Goal: Task Accomplishment & Management: Manage account settings

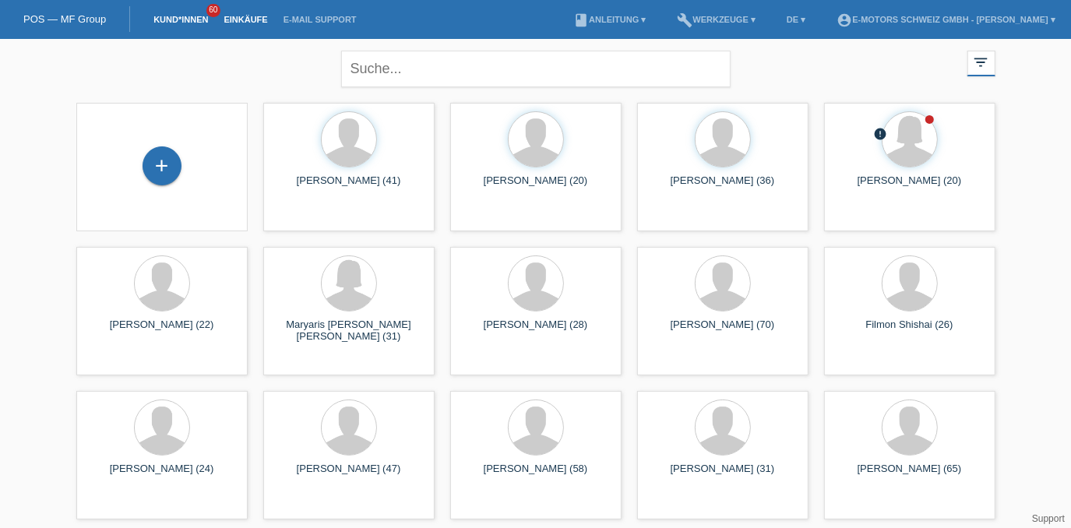
click at [244, 23] on link "Einkäufe" at bounding box center [245, 19] width 59 height 9
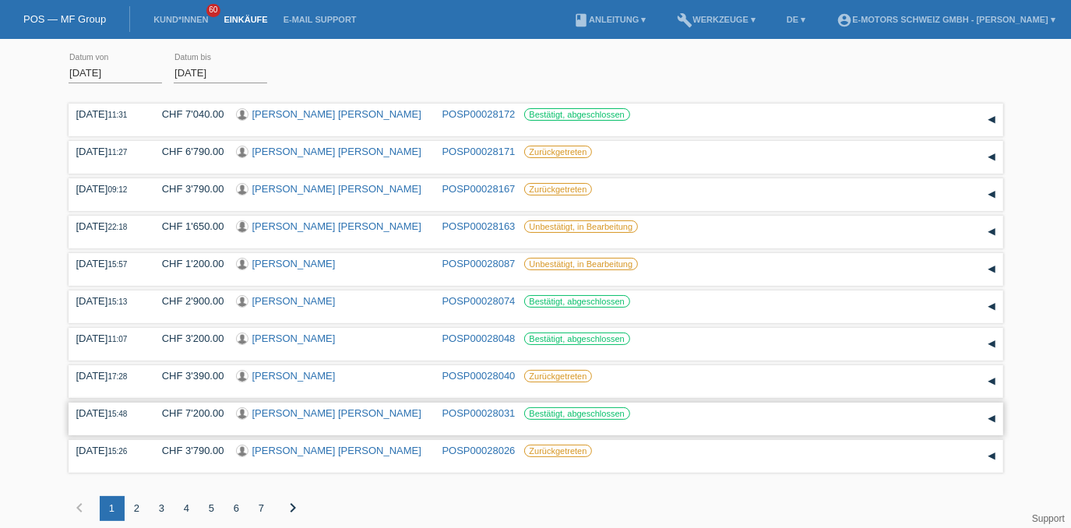
click at [271, 416] on link "[PERSON_NAME] [PERSON_NAME]" at bounding box center [336, 413] width 169 height 12
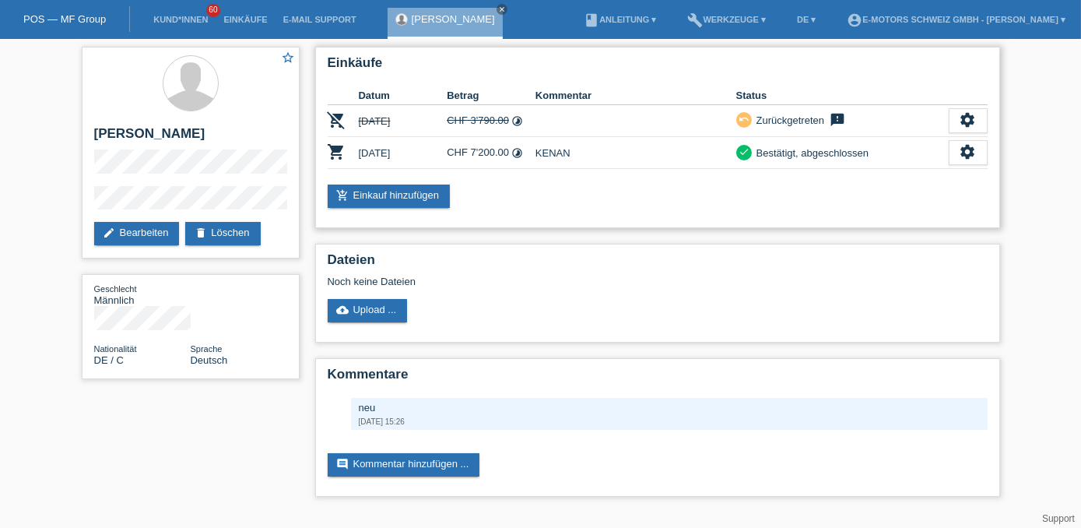
drag, startPoint x: 328, startPoint y: 171, endPoint x: 376, endPoint y: 169, distance: 48.3
click at [376, 169] on div "Einkäufe Datum Betrag Kommentar Status remove_shopping_cart 26.09.2025 CHF 3'79…" at bounding box center [657, 137] width 685 height 181
click at [328, 171] on div "Einkäufe Datum Betrag Kommentar Status remove_shopping_cart 26.09.2025 CHF 3'79…" at bounding box center [657, 137] width 685 height 181
click at [497, 192] on div "add_shopping_cart Einkauf hinzufügen" at bounding box center [658, 196] width 660 height 23
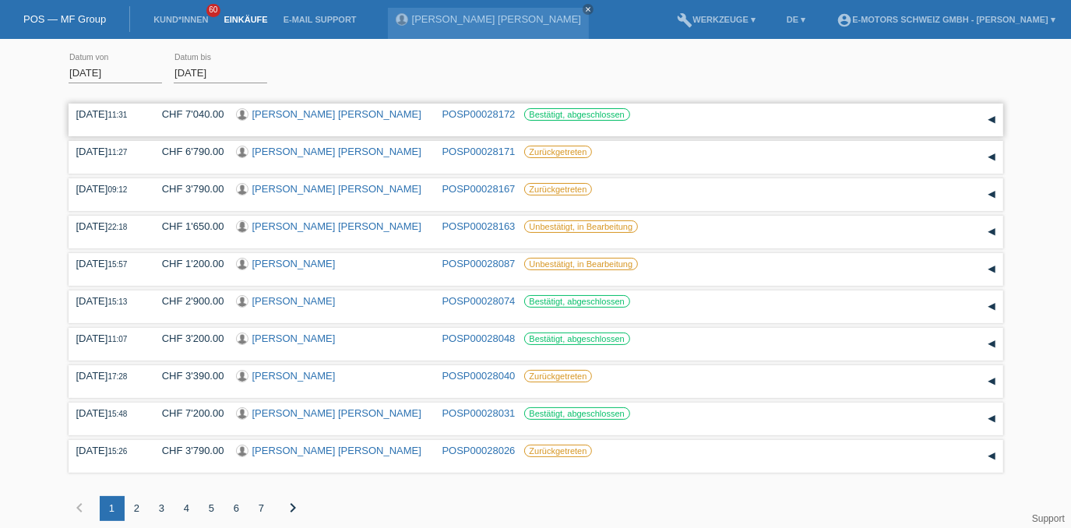
click at [462, 111] on link "POSP00028172" at bounding box center [478, 114] width 73 height 12
click at [307, 118] on link "[PERSON_NAME] [PERSON_NAME]" at bounding box center [336, 114] width 169 height 12
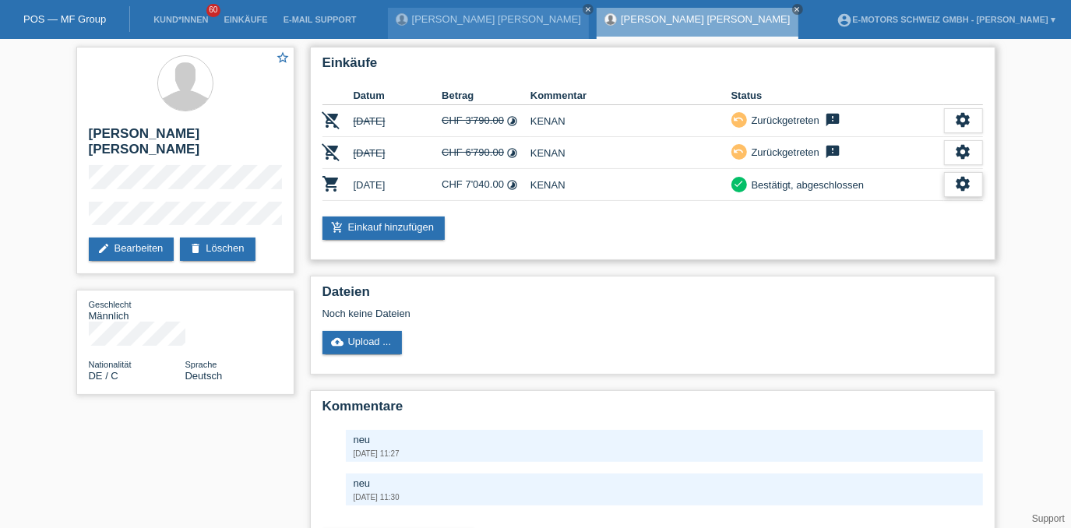
click at [957, 185] on icon "settings" at bounding box center [963, 183] width 17 height 17
click at [961, 185] on icon "settings" at bounding box center [963, 183] width 17 height 17
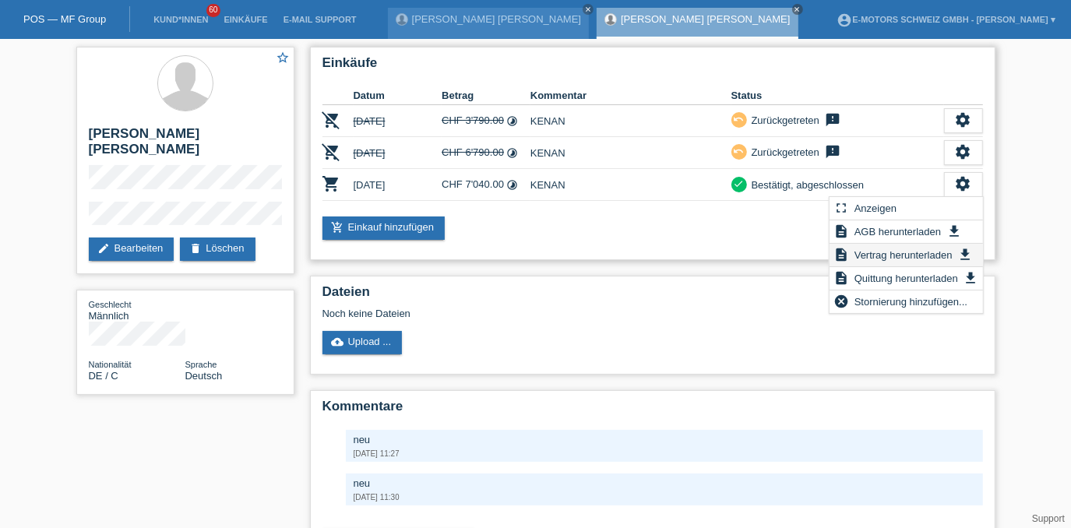
click at [930, 258] on span "Vertrag herunterladen" at bounding box center [903, 254] width 103 height 19
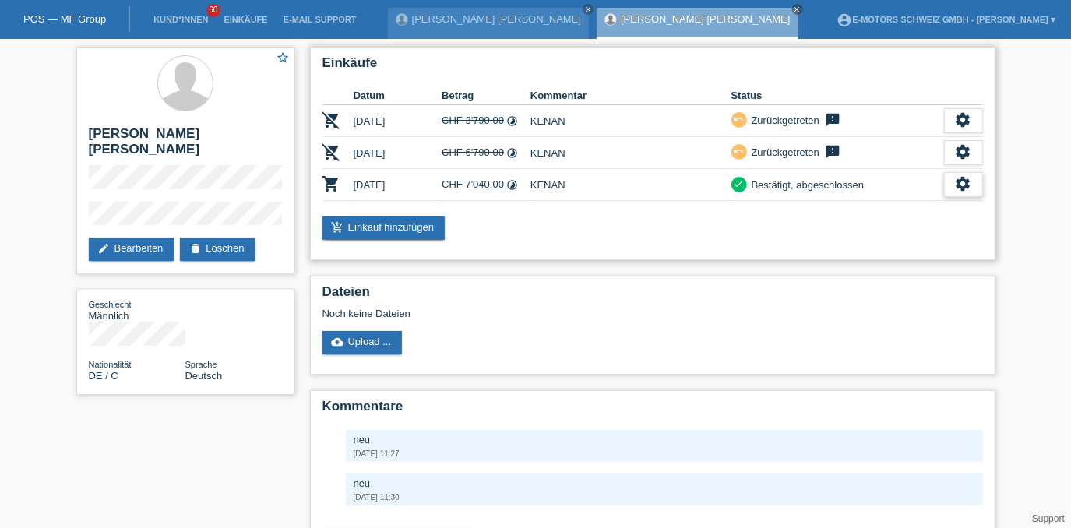
click at [951, 184] on div "settings" at bounding box center [963, 184] width 39 height 25
click at [955, 179] on icon "settings" at bounding box center [963, 183] width 17 height 17
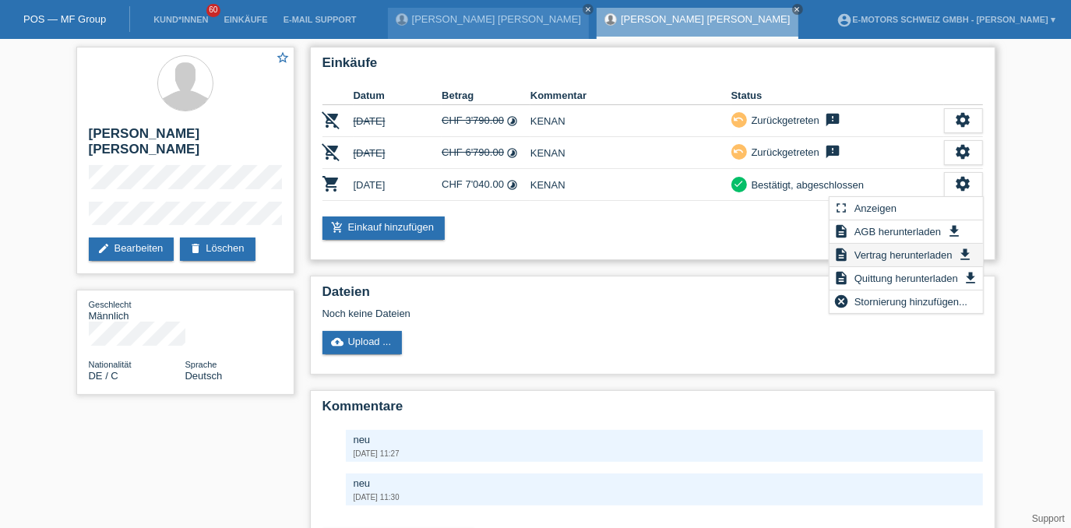
click at [931, 252] on span "Vertrag herunterladen" at bounding box center [903, 254] width 103 height 19
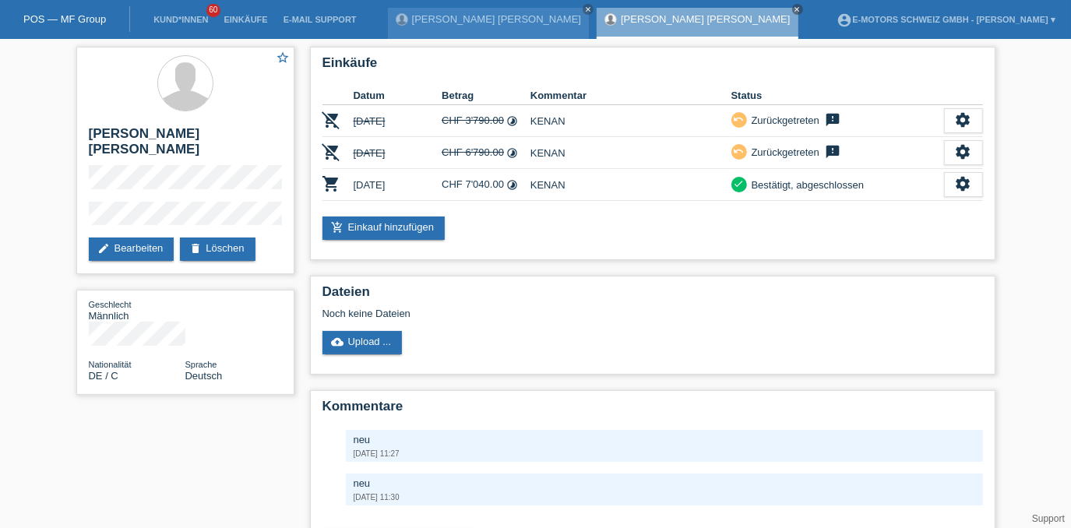
click at [231, 13] on li "Einkäufe" at bounding box center [245, 20] width 59 height 40
click at [234, 17] on link "Einkäufe" at bounding box center [245, 19] width 59 height 9
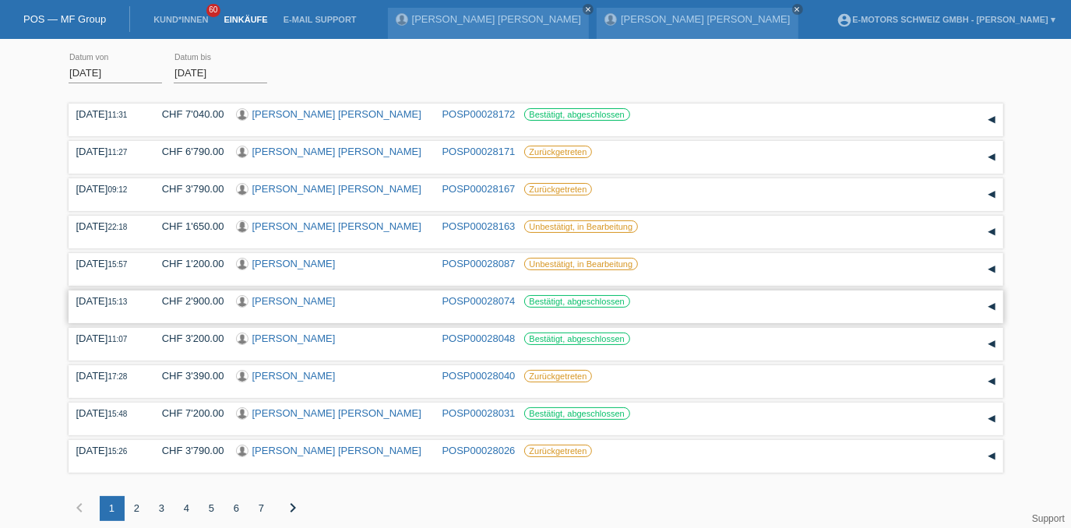
click at [475, 297] on link "POSP00028074" at bounding box center [478, 301] width 73 height 12
click at [471, 301] on link "POSP00028074" at bounding box center [478, 301] width 73 height 12
click at [276, 342] on link "Darko Vidakovic" at bounding box center [293, 338] width 83 height 12
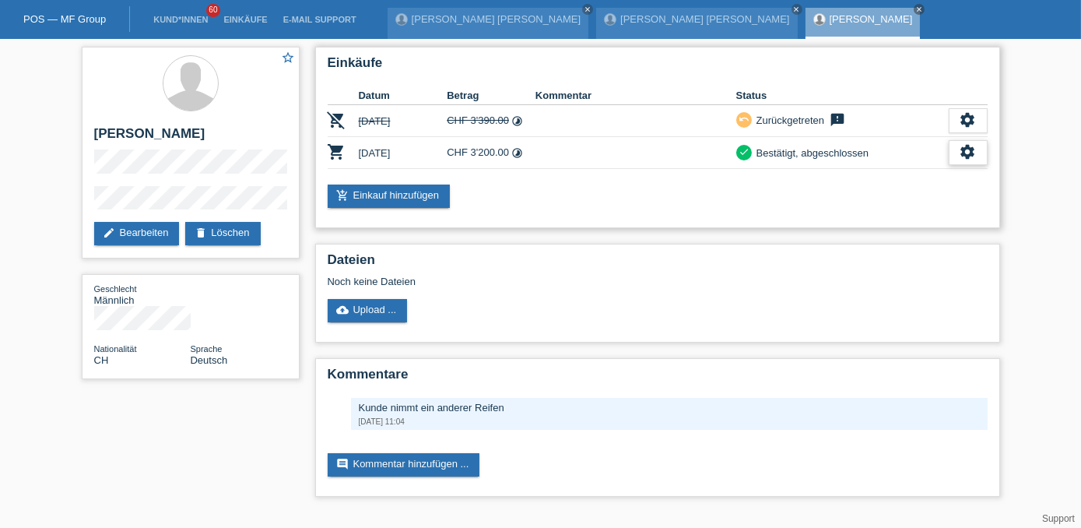
click at [954, 149] on div "settings" at bounding box center [968, 152] width 39 height 25
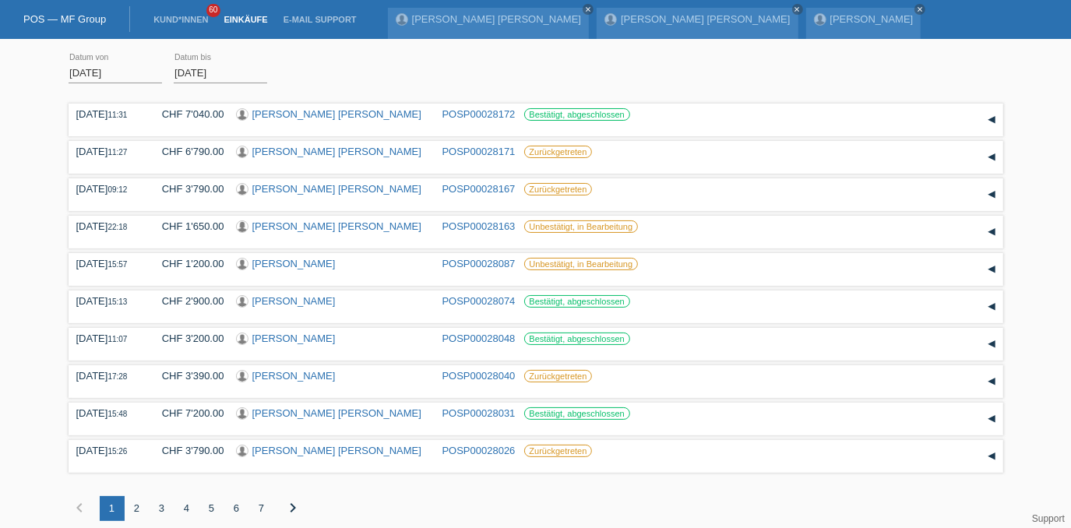
click at [137, 507] on div "2" at bounding box center [137, 508] width 25 height 25
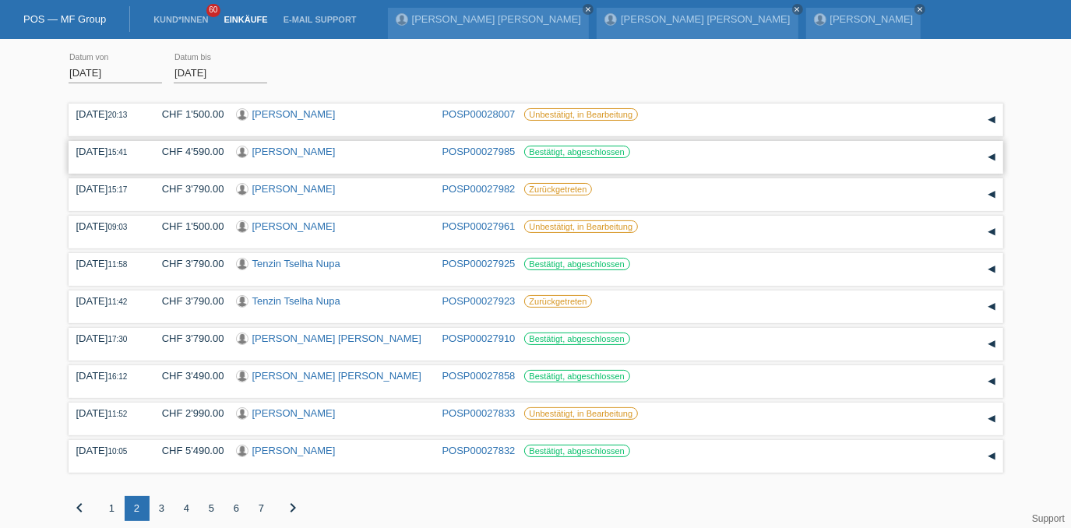
click at [297, 151] on link "Jörg Michael Schulte" at bounding box center [293, 152] width 83 height 12
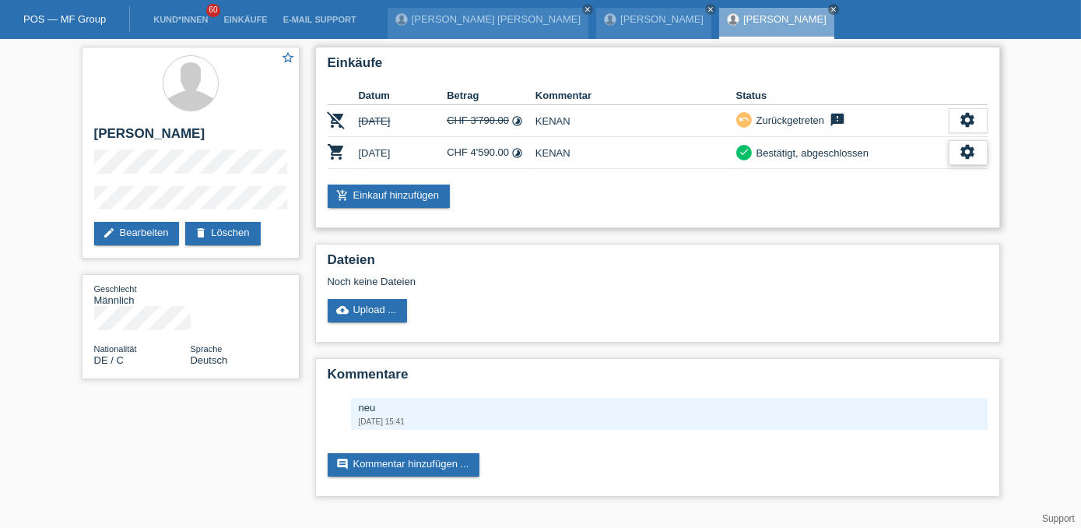
click at [979, 148] on div "settings" at bounding box center [968, 152] width 39 height 25
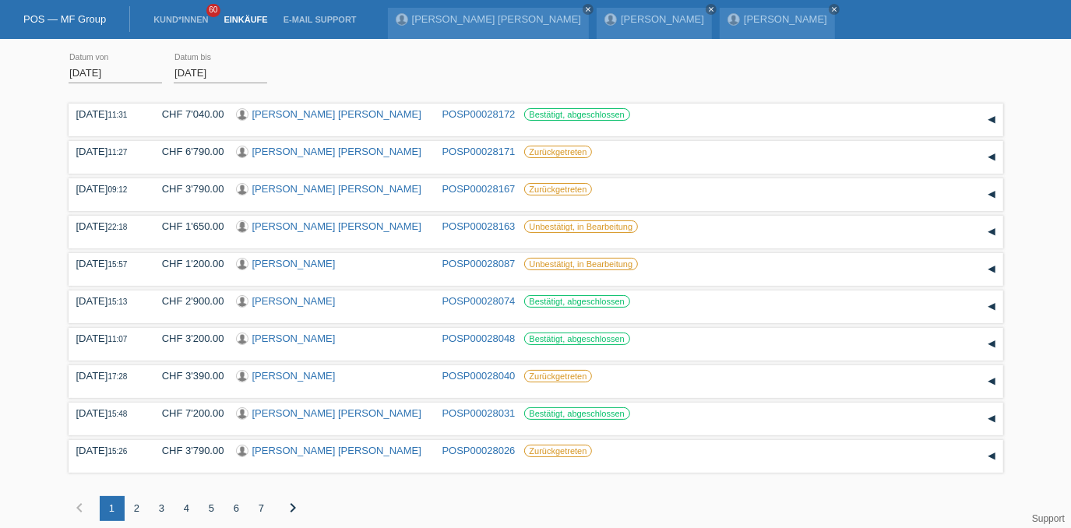
click at [137, 513] on div "2" at bounding box center [137, 508] width 25 height 25
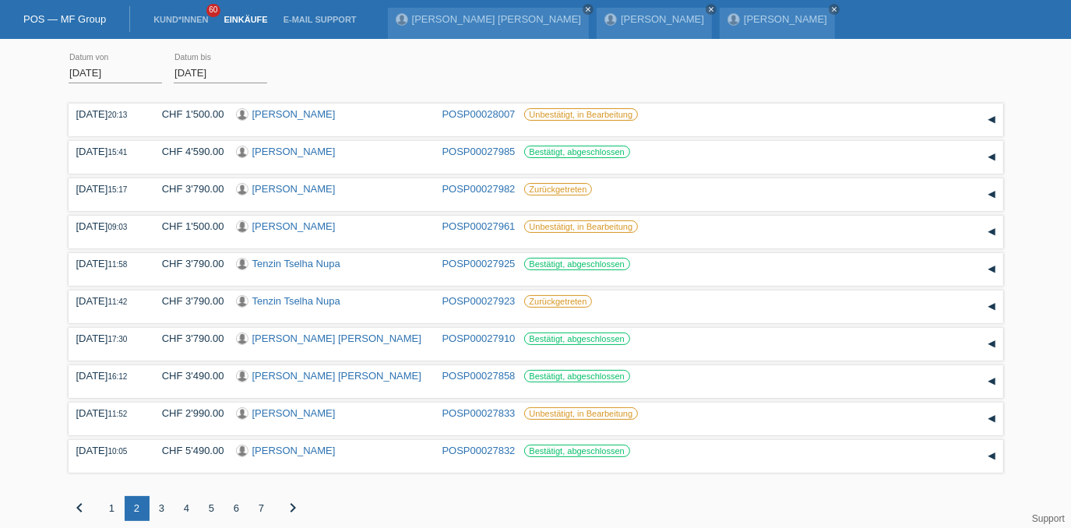
click at [164, 508] on div "3" at bounding box center [161, 508] width 25 height 25
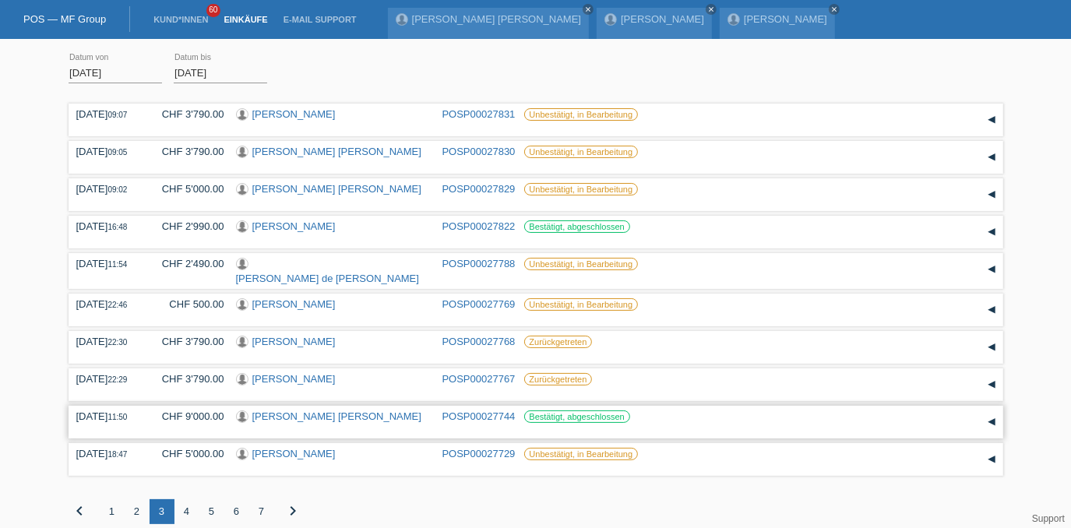
click at [275, 416] on link "[PERSON_NAME]" at bounding box center [336, 416] width 169 height 12
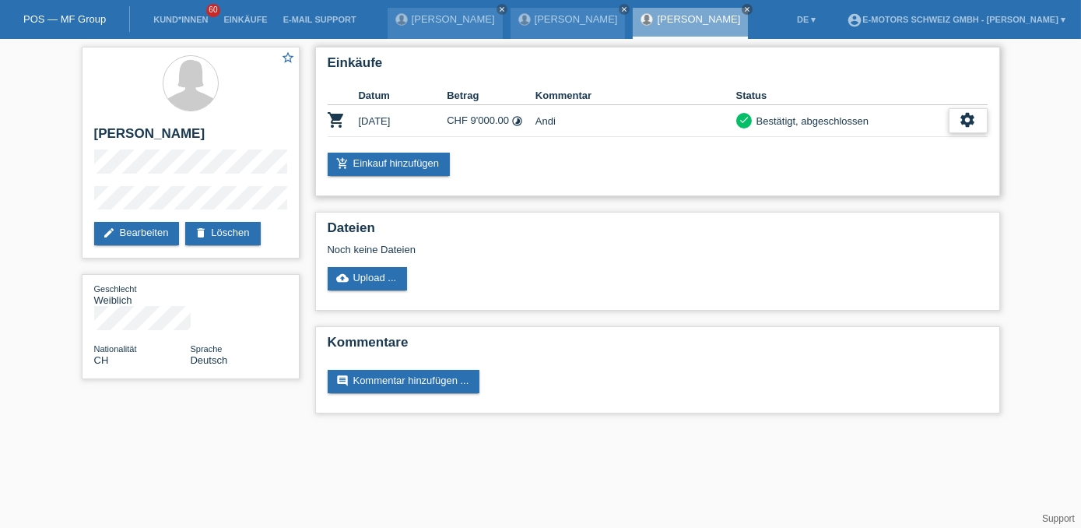
click at [958, 118] on div "settings" at bounding box center [968, 120] width 39 height 25
click at [983, 121] on div "settings" at bounding box center [968, 120] width 39 height 25
click at [887, 189] on div "Einkäufe Datum Betrag Kommentar Status shopping_cart [DATE] CHF 9'000.00 timela…" at bounding box center [657, 121] width 685 height 149
click at [957, 123] on div "settings" at bounding box center [968, 120] width 39 height 25
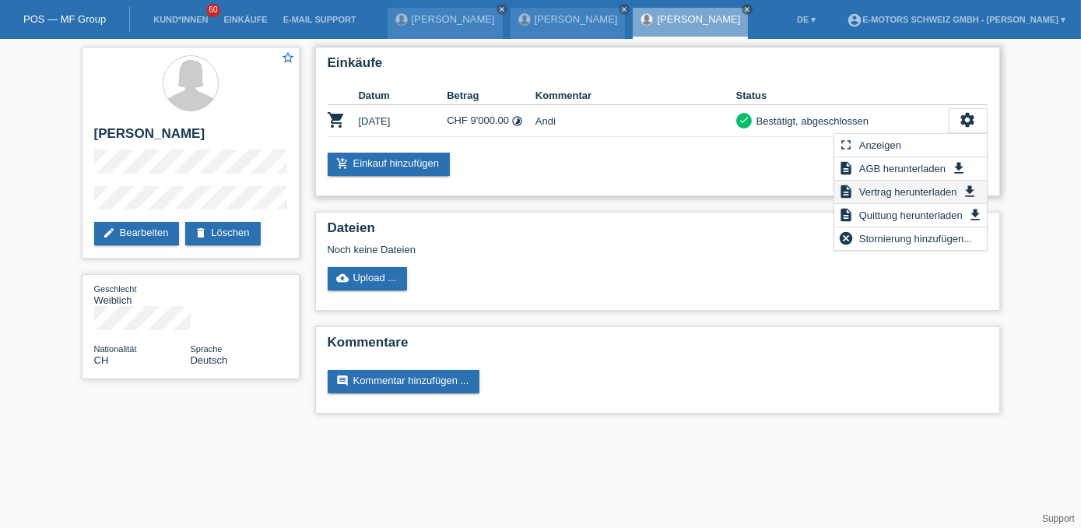
click at [937, 188] on span "Vertrag herunterladen" at bounding box center [908, 191] width 103 height 19
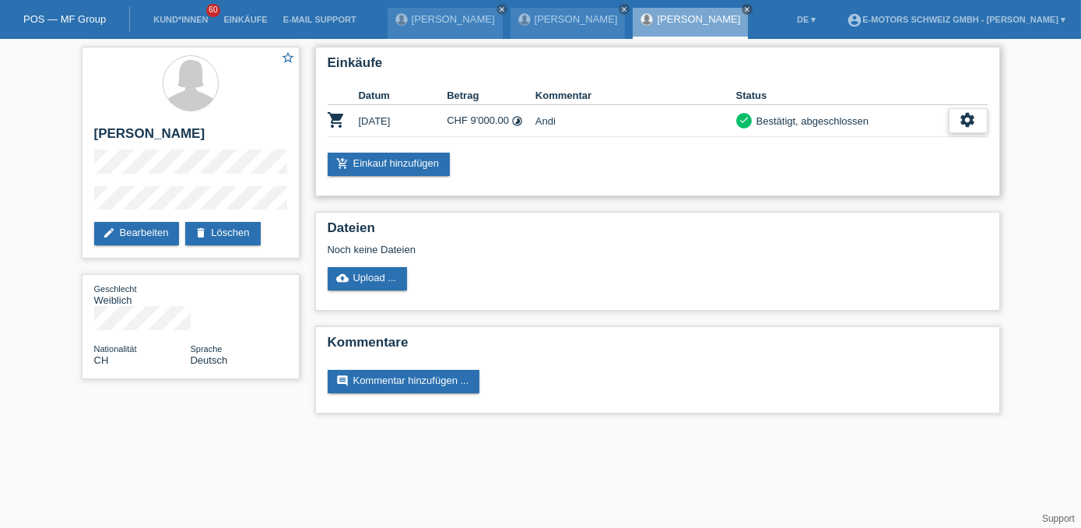
click at [969, 124] on icon "settings" at bounding box center [968, 119] width 17 height 17
click at [980, 114] on div "settings" at bounding box center [968, 120] width 39 height 25
click at [254, 18] on link "Einkäufe" at bounding box center [245, 19] width 59 height 9
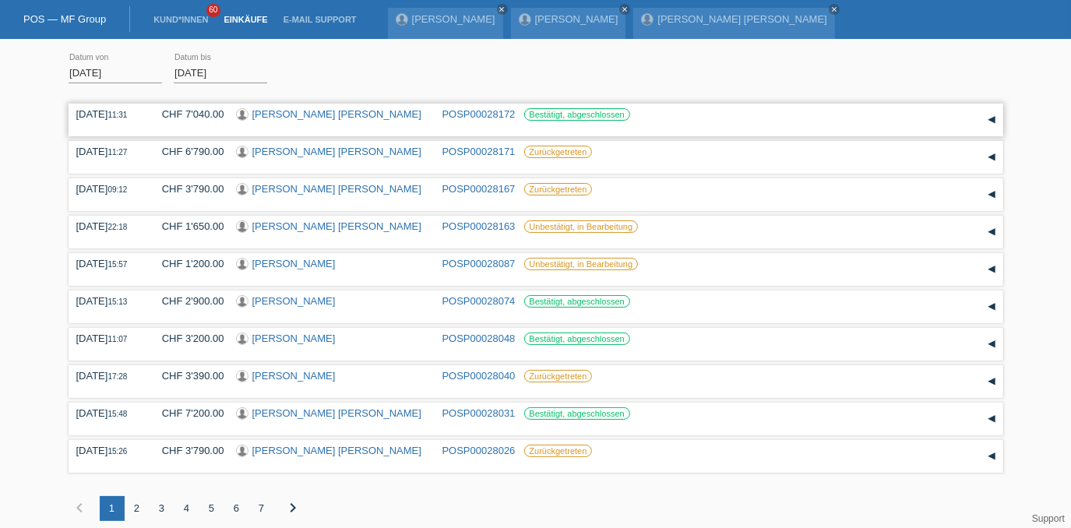
click at [295, 113] on link "[PERSON_NAME] [PERSON_NAME]" at bounding box center [336, 114] width 169 height 12
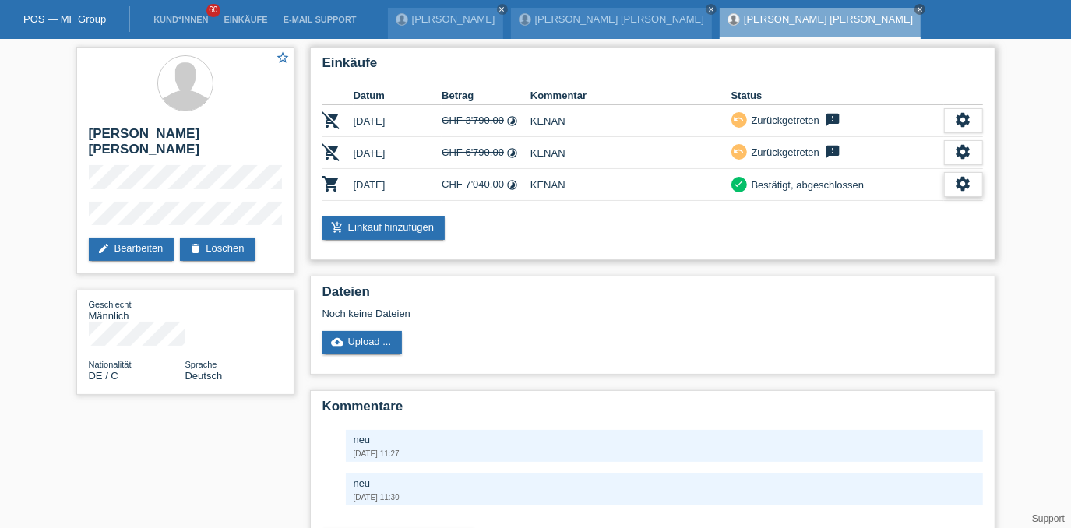
click at [959, 181] on icon "settings" at bounding box center [963, 183] width 17 height 17
click at [965, 179] on icon "settings" at bounding box center [963, 183] width 17 height 17
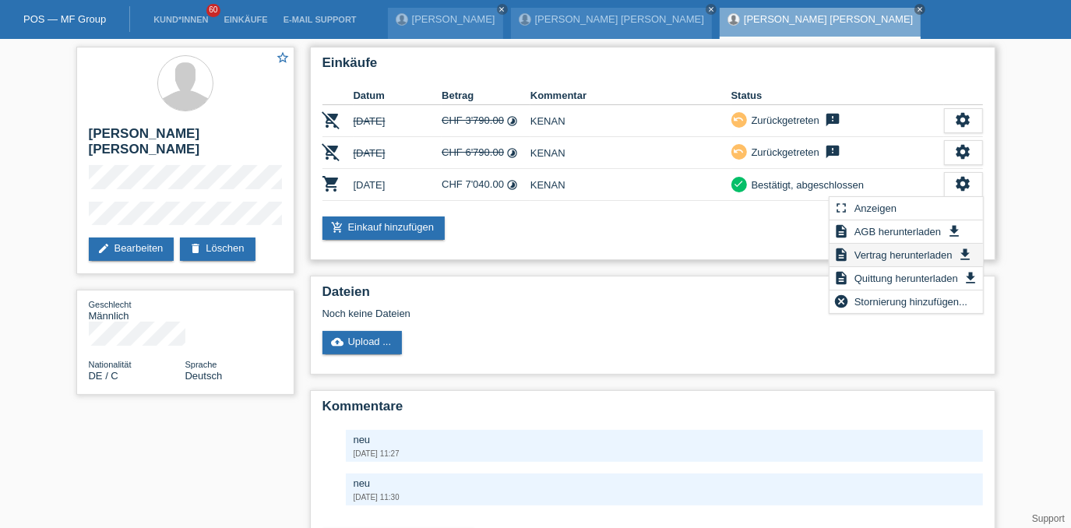
click at [928, 252] on span "Vertrag herunterladen" at bounding box center [903, 254] width 103 height 19
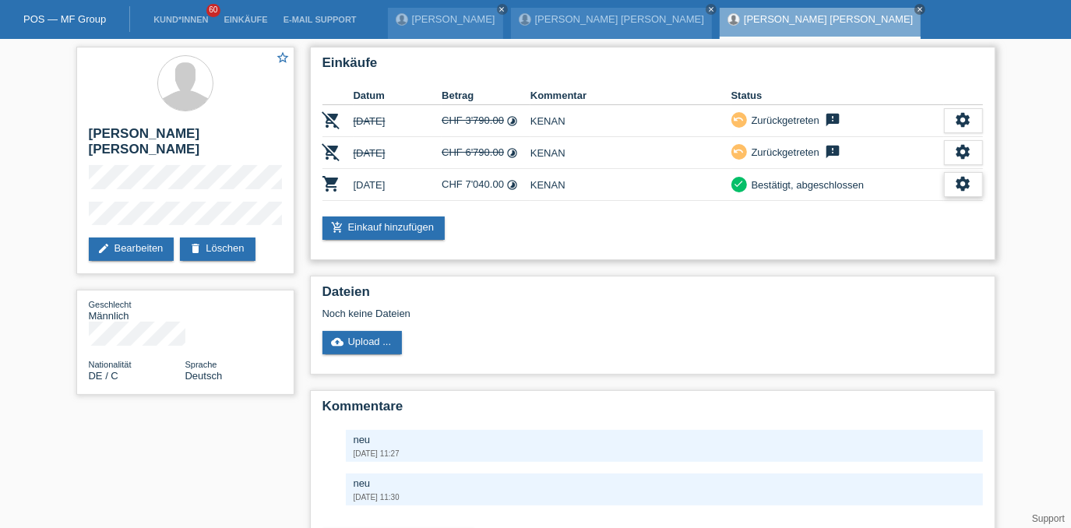
click at [967, 183] on icon "settings" at bounding box center [963, 183] width 17 height 17
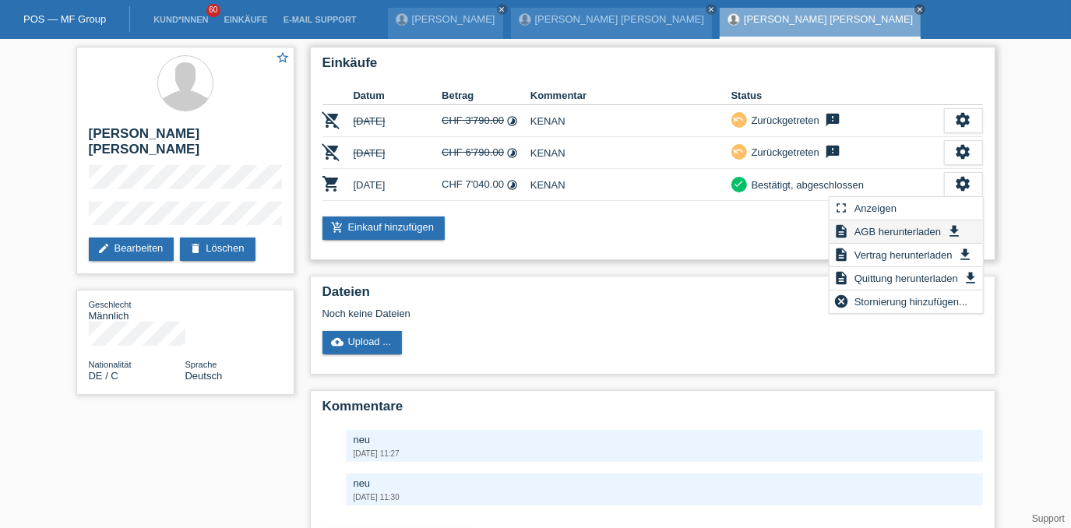
click at [911, 229] on span "AGB herunterladen" at bounding box center [897, 231] width 91 height 19
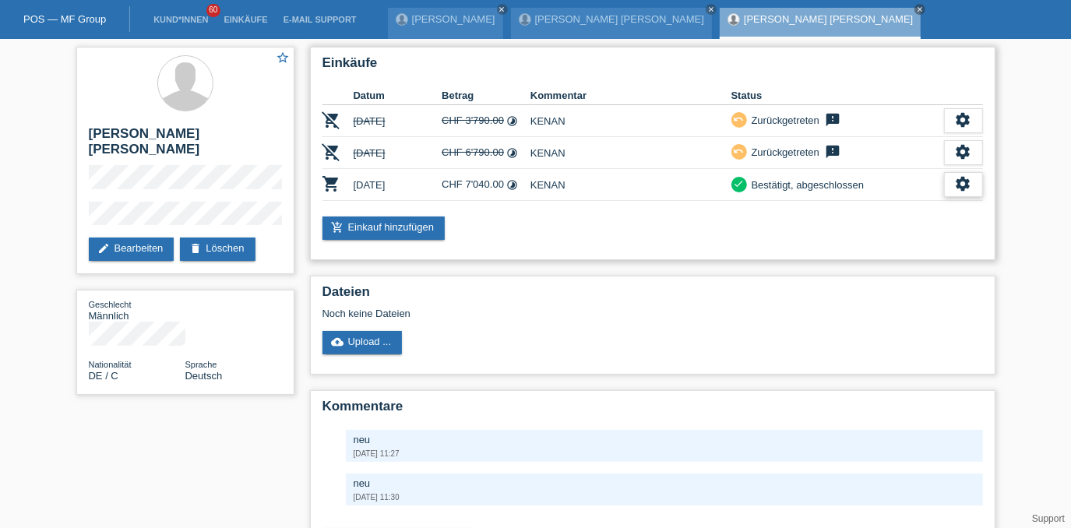
click at [953, 184] on div "settings" at bounding box center [963, 184] width 39 height 25
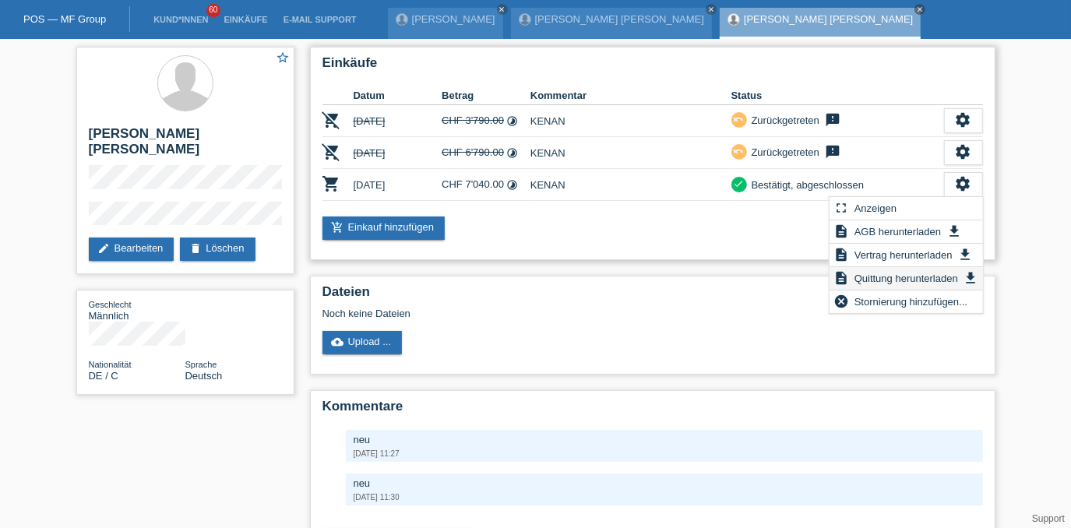
click at [887, 273] on span "Quittung herunterladen" at bounding box center [906, 278] width 108 height 19
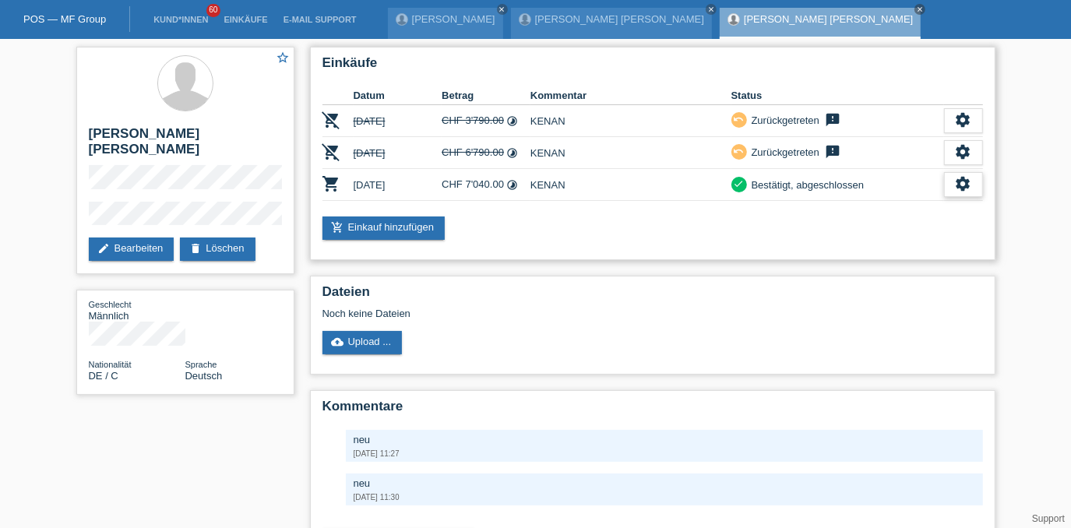
click at [967, 184] on icon "settings" at bounding box center [963, 183] width 17 height 17
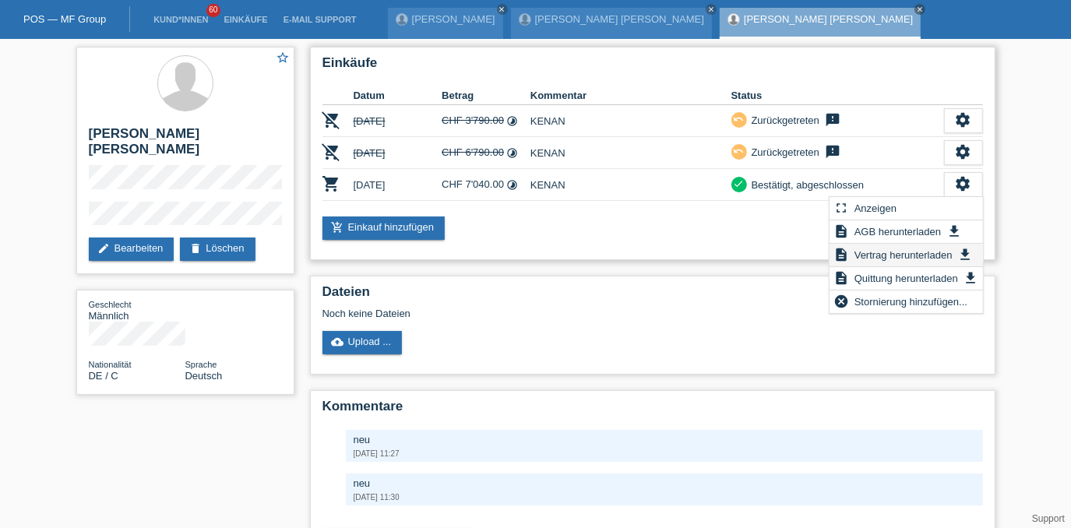
click at [881, 252] on span "Vertrag herunterladen" at bounding box center [903, 254] width 103 height 19
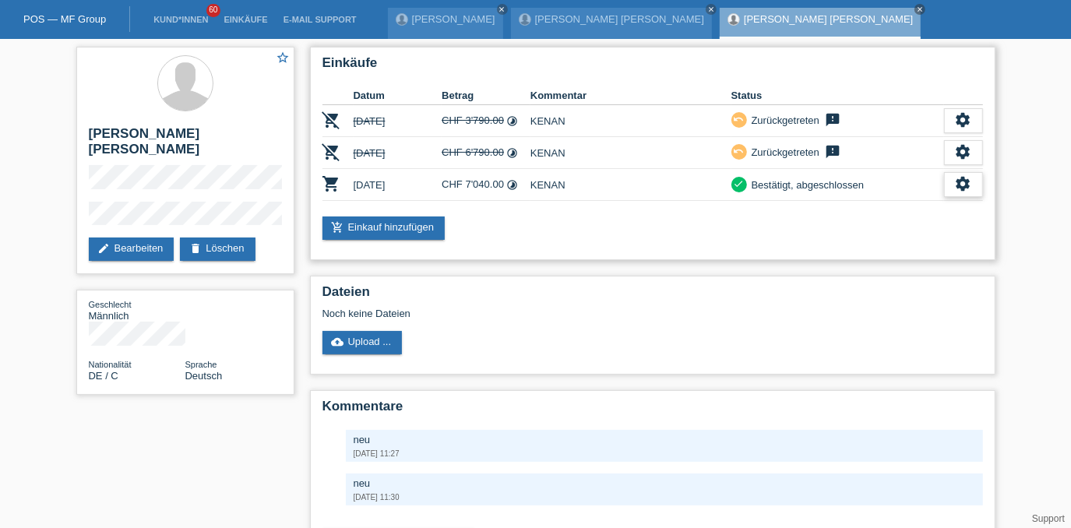
click at [970, 178] on icon "settings" at bounding box center [963, 183] width 17 height 17
click at [916, 7] on icon "close" at bounding box center [920, 9] width 8 height 8
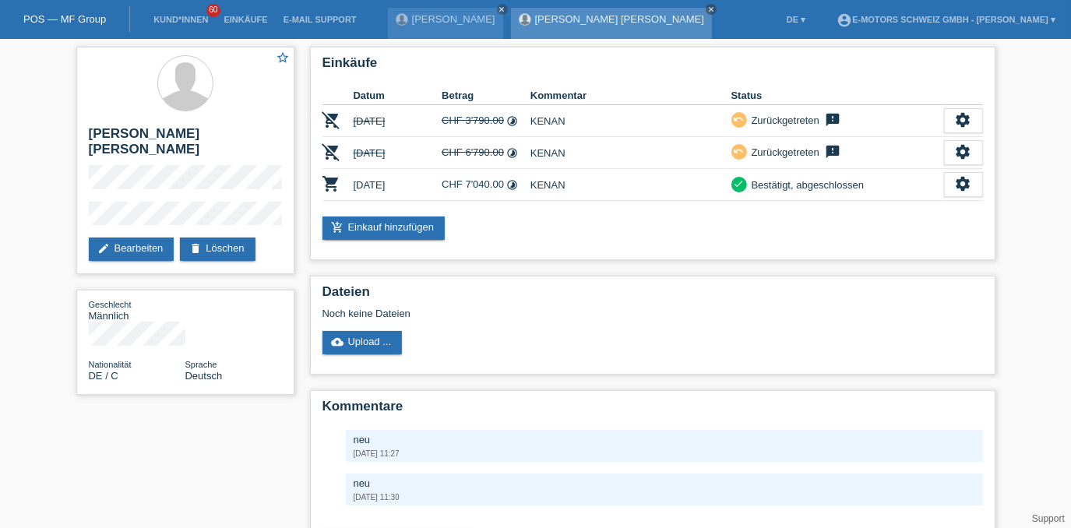
click at [707, 9] on icon "close" at bounding box center [711, 9] width 8 height 8
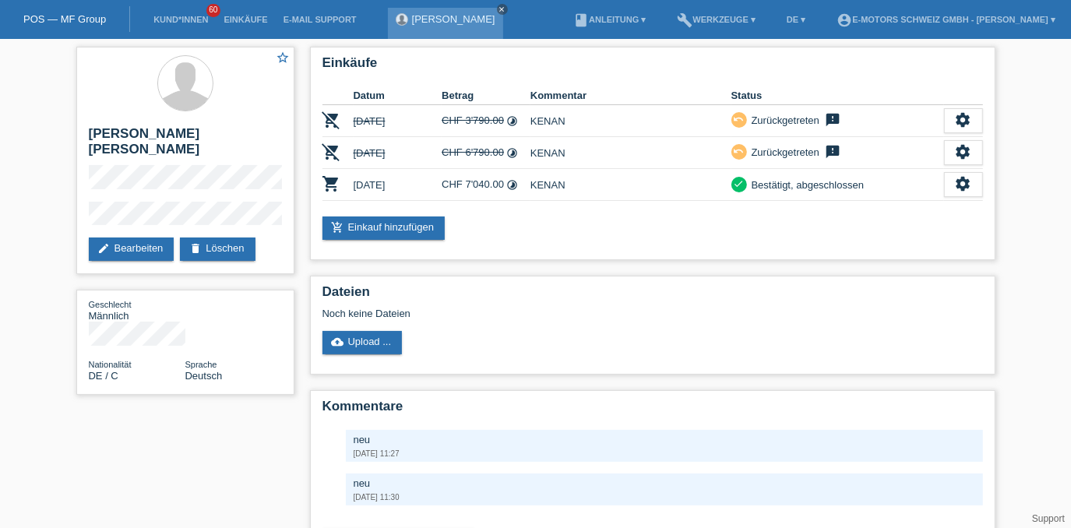
click at [506, 7] on icon "close" at bounding box center [502, 9] width 8 height 8
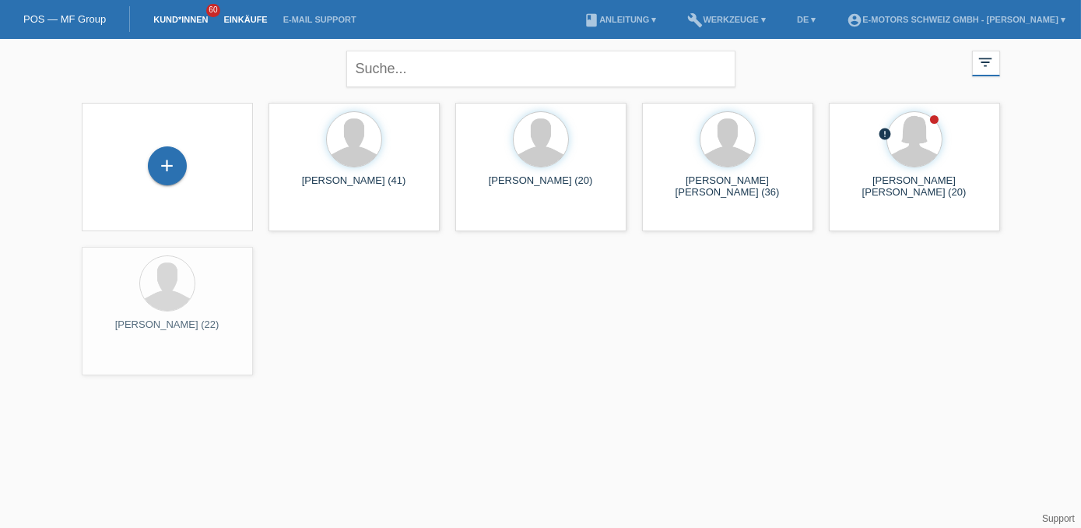
click at [245, 24] on link "Einkäufe" at bounding box center [245, 19] width 59 height 9
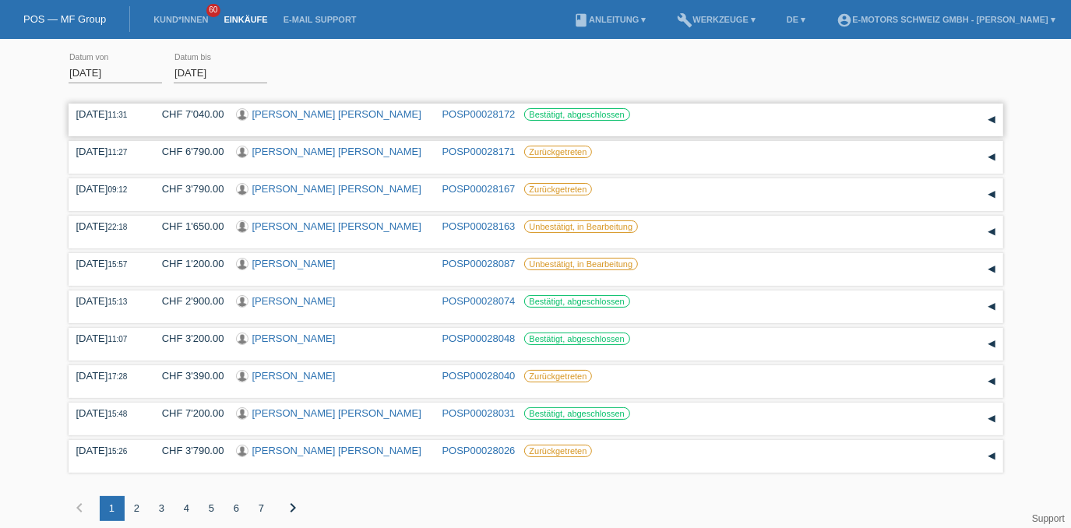
click at [477, 111] on link "POSP00028172" at bounding box center [478, 114] width 73 height 12
